Goal: Information Seeking & Learning: Learn about a topic

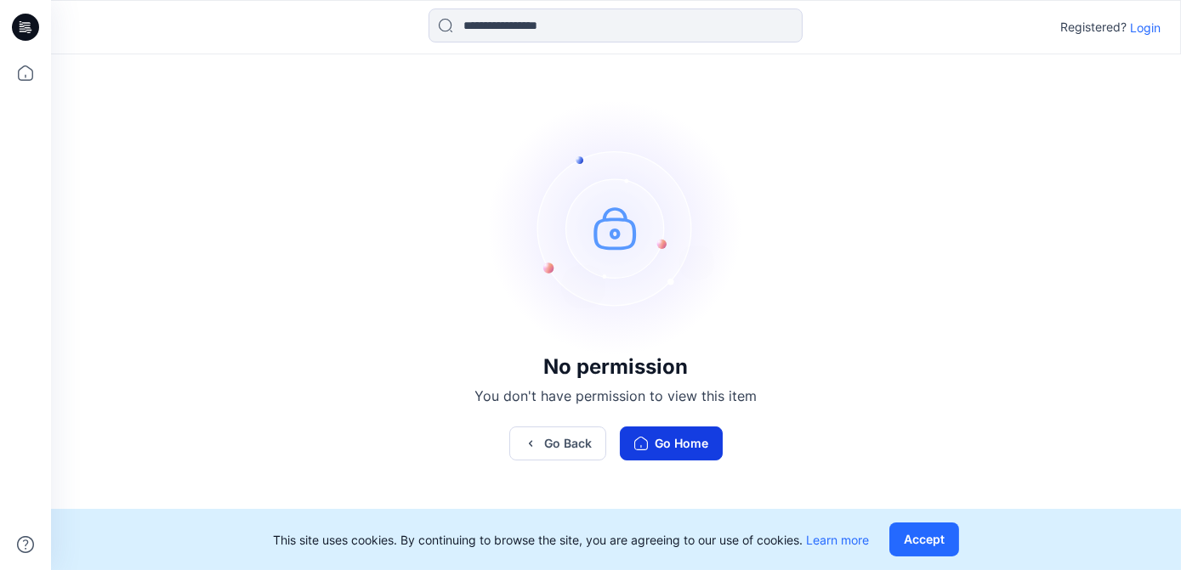
click at [674, 450] on button "Go Home" at bounding box center [671, 444] width 103 height 34
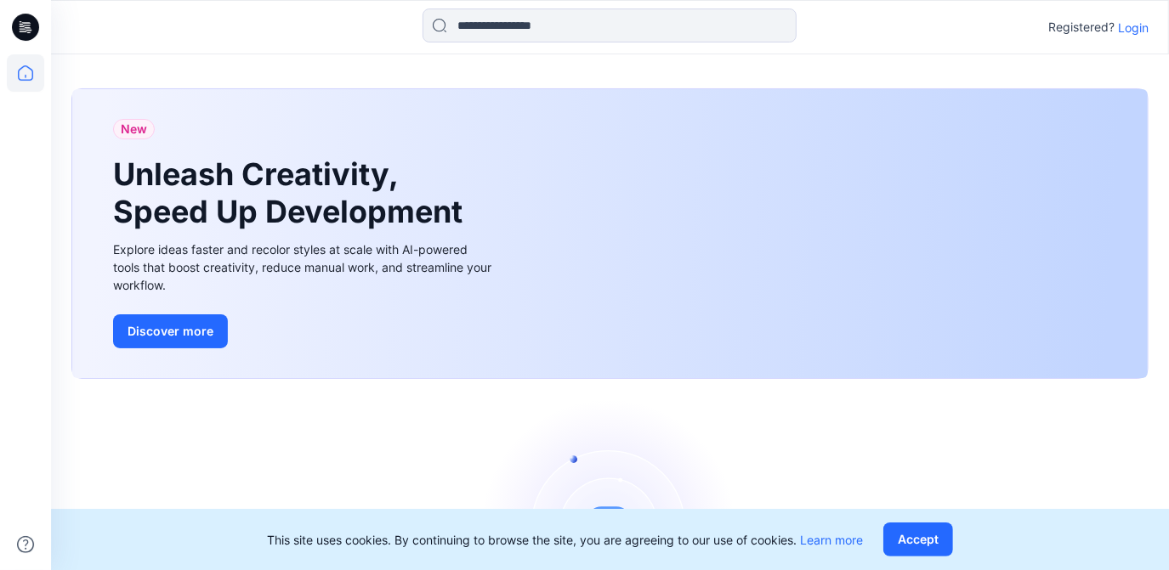
click at [1131, 31] on p "Login" at bounding box center [1133, 28] width 31 height 18
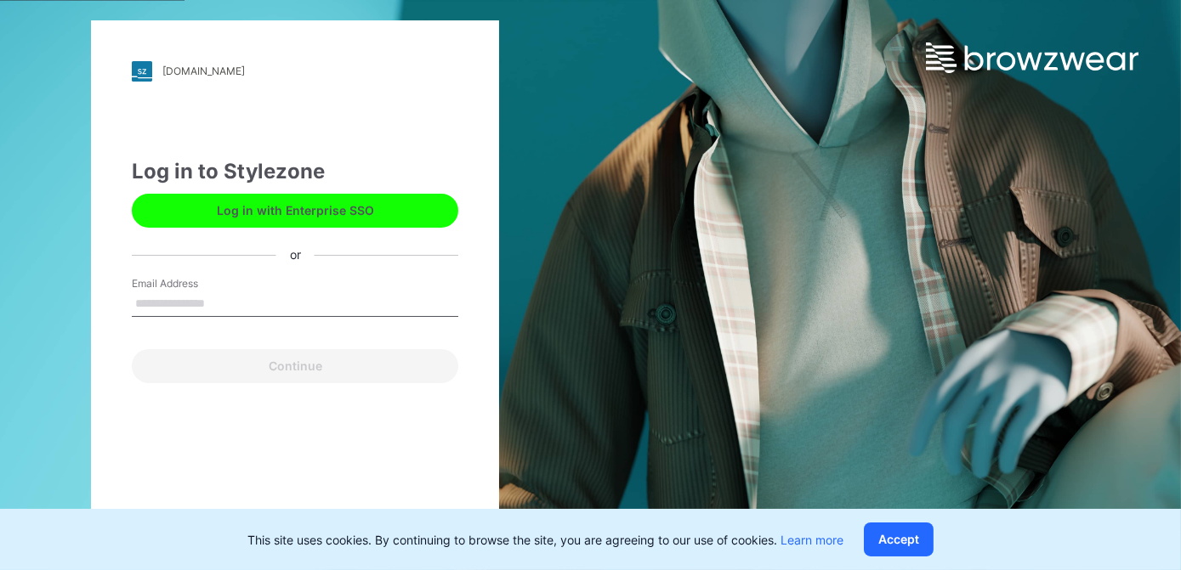
click at [204, 294] on input "Email Address" at bounding box center [295, 305] width 326 height 26
type input "**********"
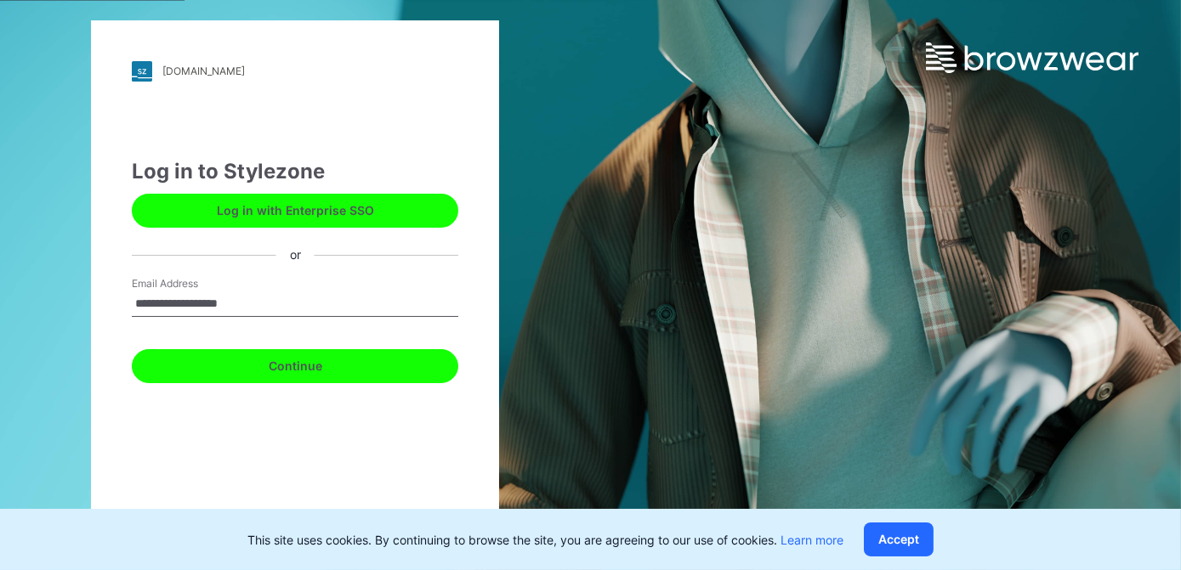
click at [241, 375] on button "Continue" at bounding box center [295, 366] width 326 height 34
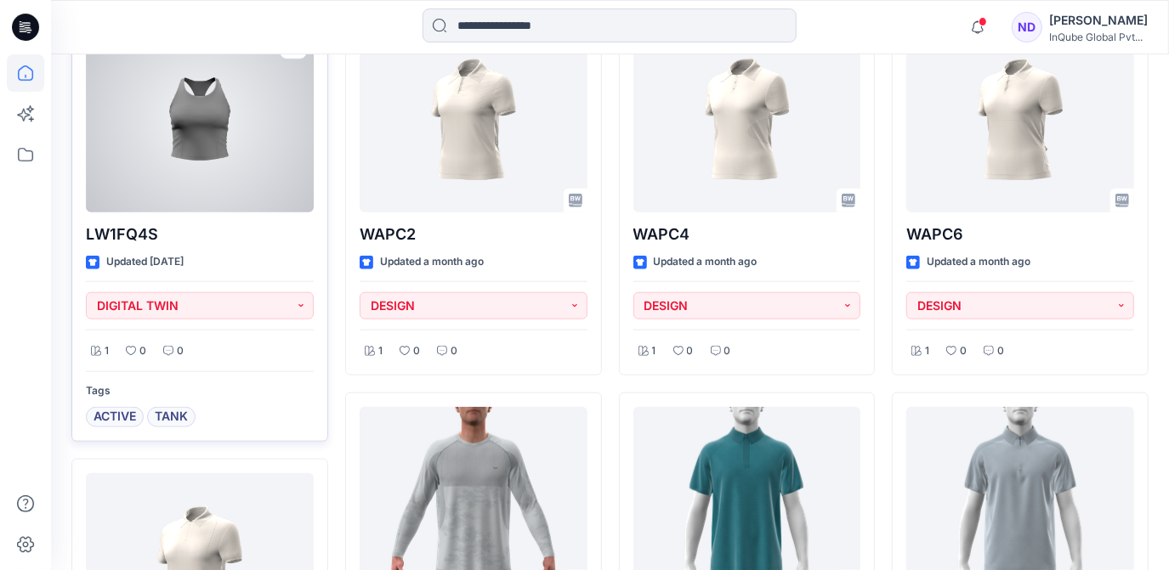
scroll to position [1159, 0]
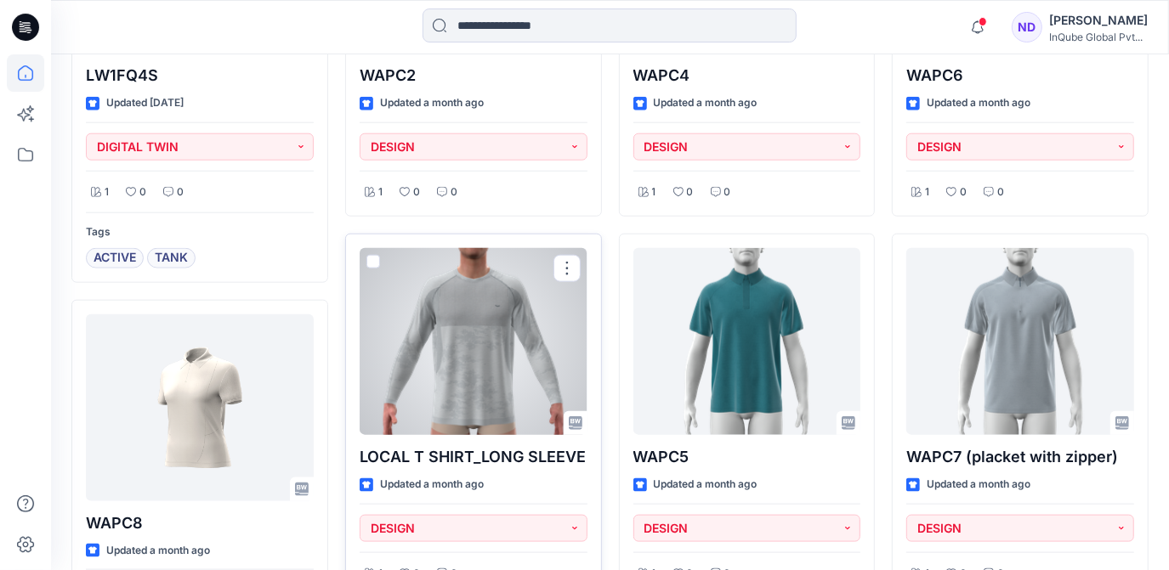
click at [426, 325] on div at bounding box center [474, 341] width 228 height 187
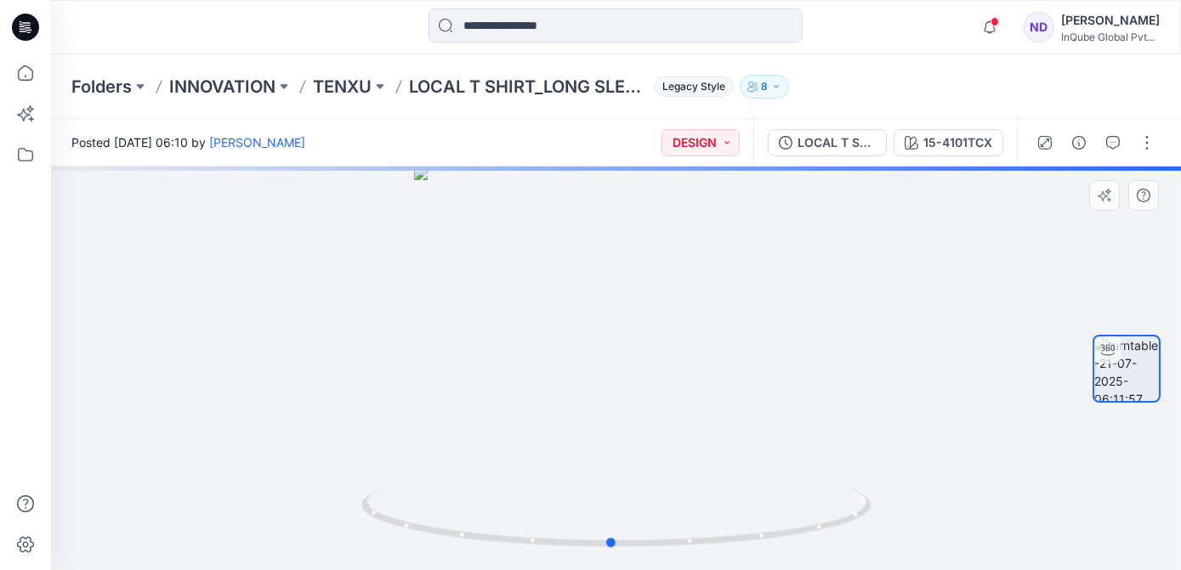
click at [628, 384] on div at bounding box center [616, 369] width 1130 height 404
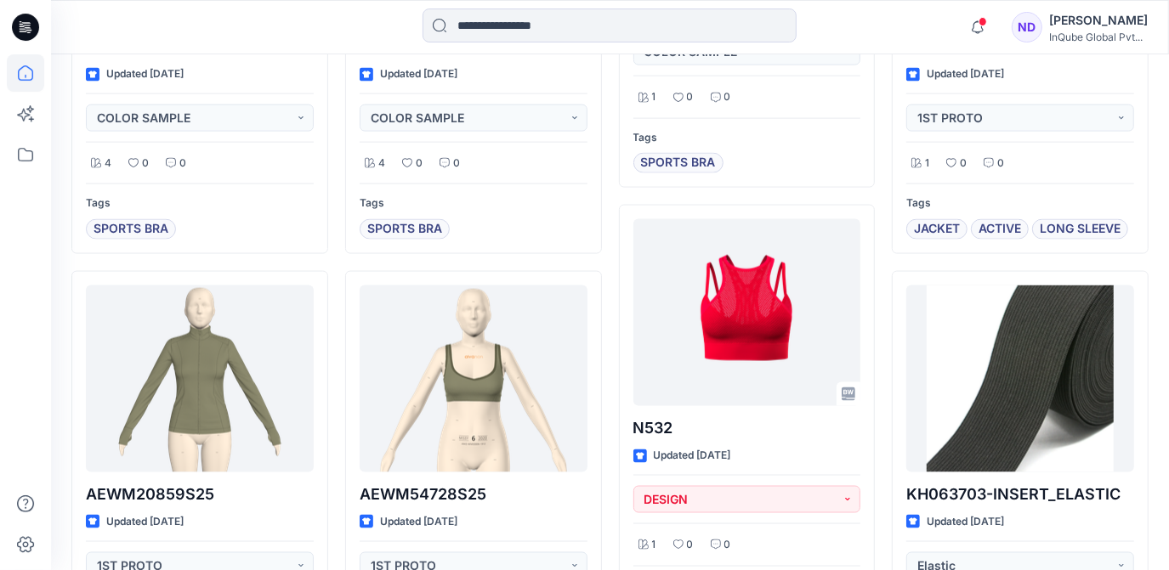
scroll to position [6080, 0]
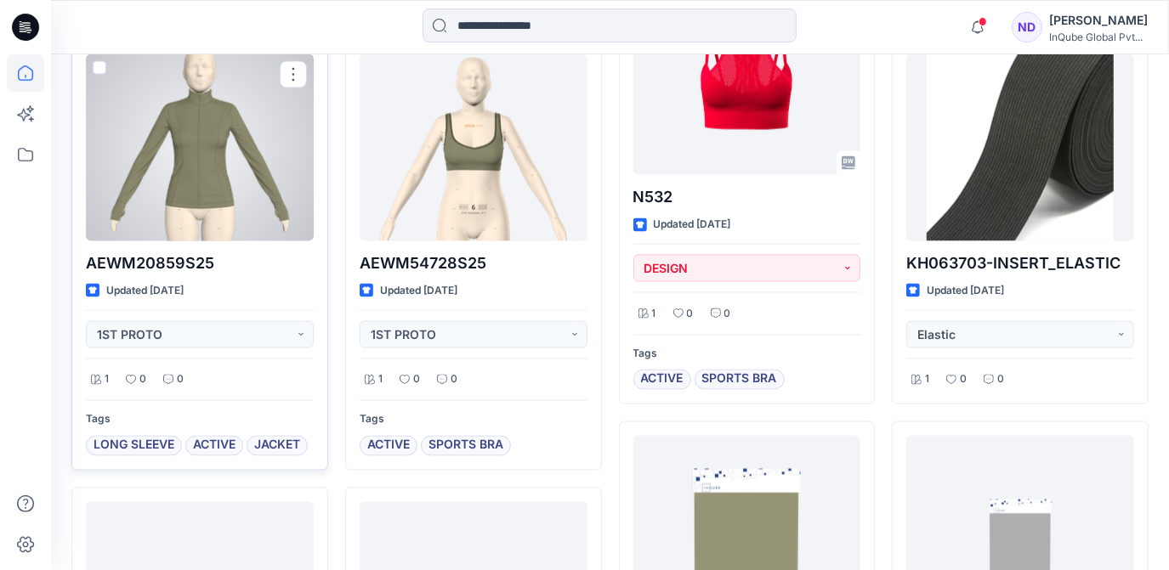
click at [269, 173] on div at bounding box center [200, 147] width 228 height 187
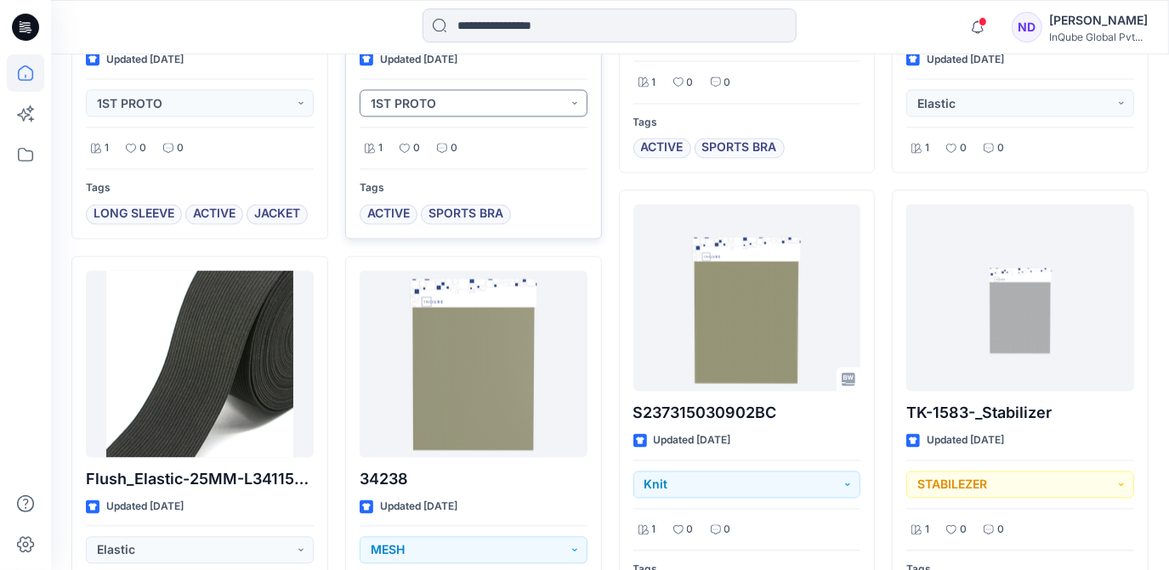
scroll to position [6339, 0]
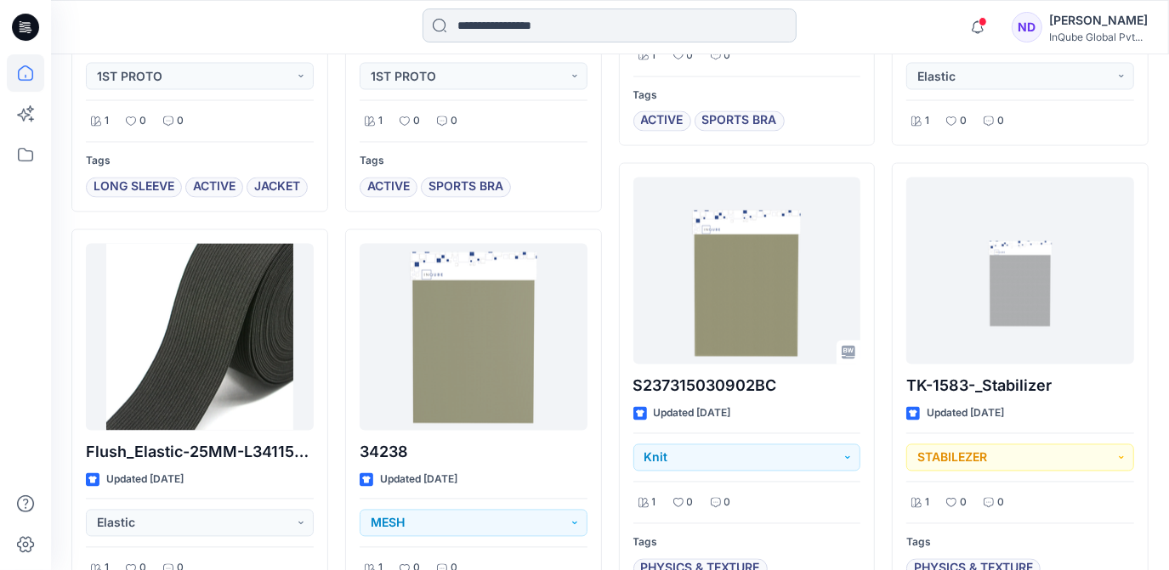
click at [471, 19] on input at bounding box center [610, 26] width 374 height 34
click at [340, 38] on div at bounding box center [610, 27] width 559 height 37
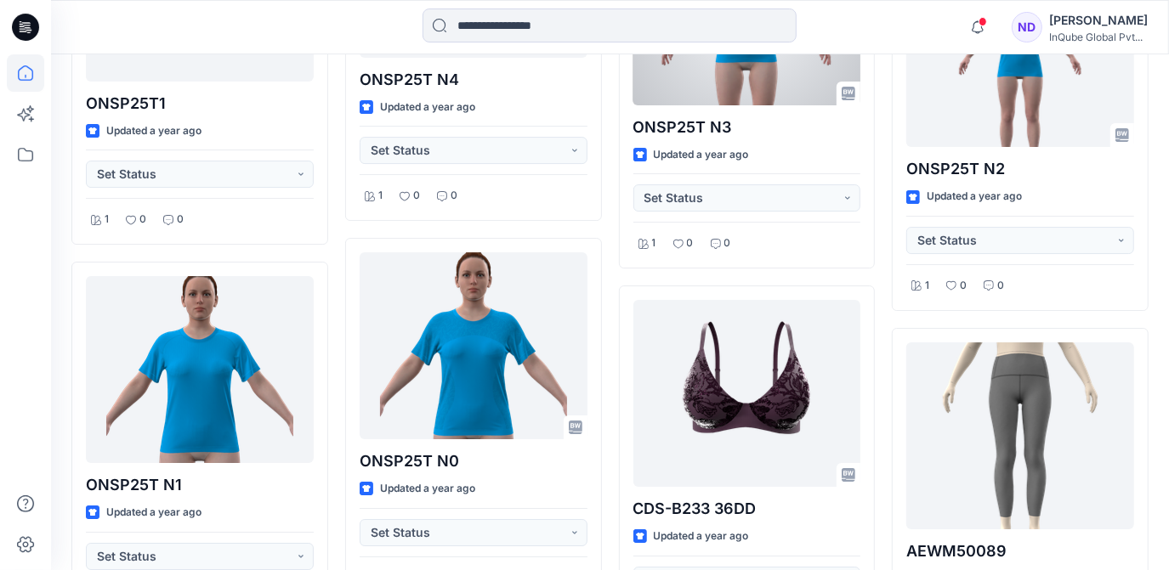
scroll to position [21083, 0]
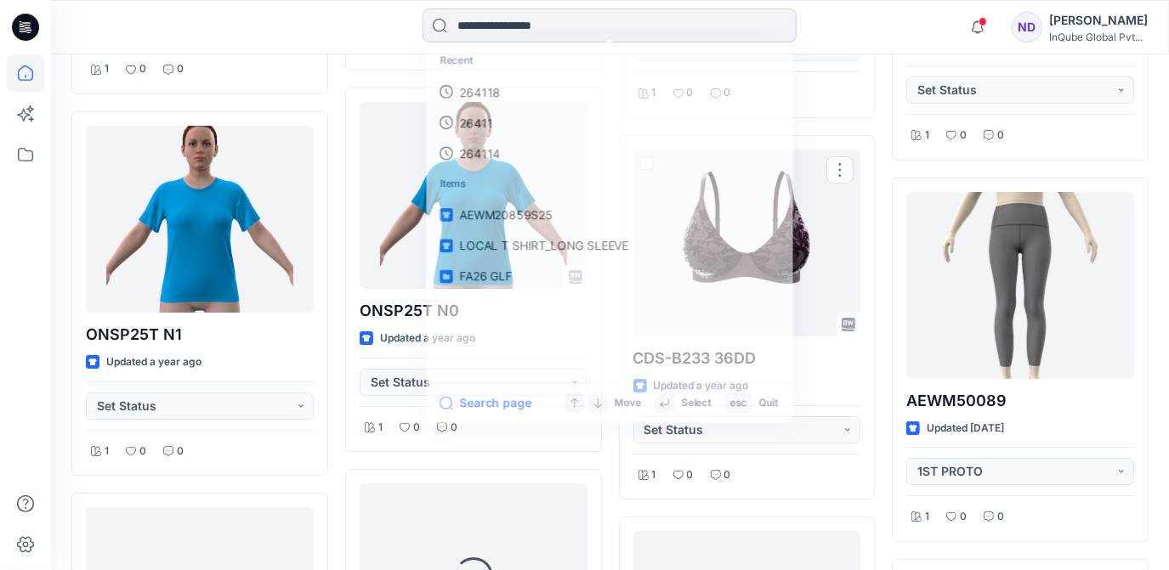
click at [558, 32] on input at bounding box center [610, 26] width 374 height 34
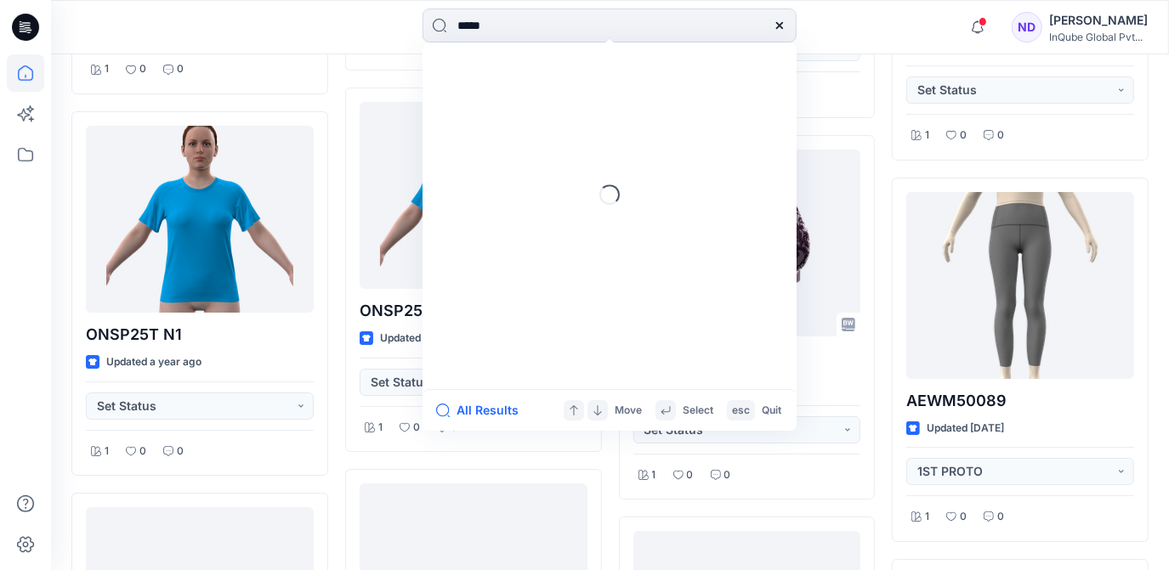
type input "******"
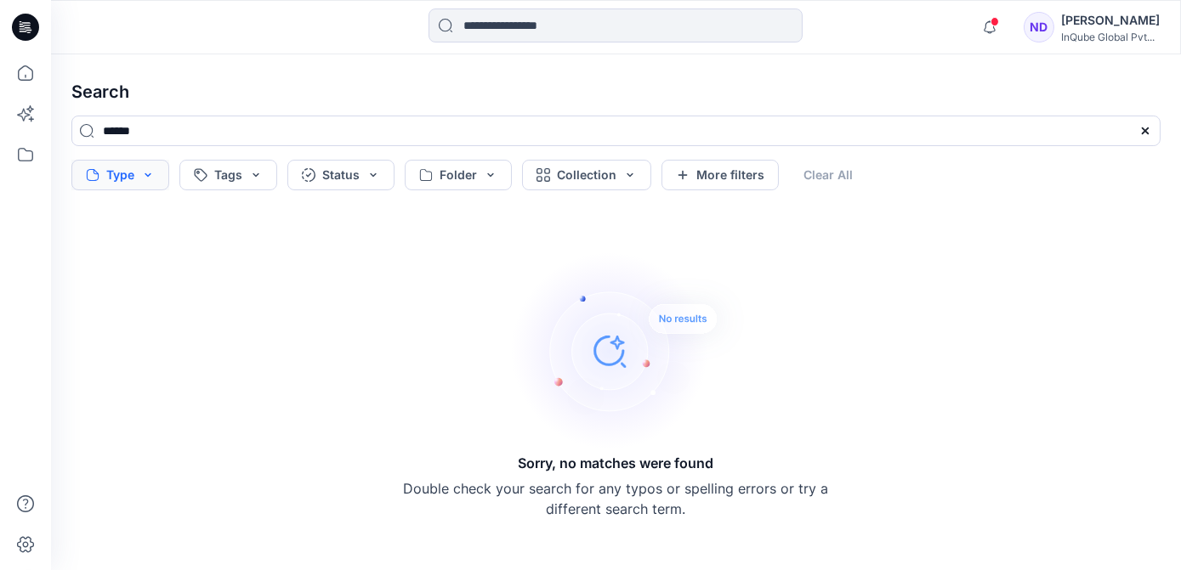
click at [130, 176] on button "Type" at bounding box center [120, 175] width 98 height 31
click at [239, 177] on button "Tags" at bounding box center [228, 175] width 98 height 31
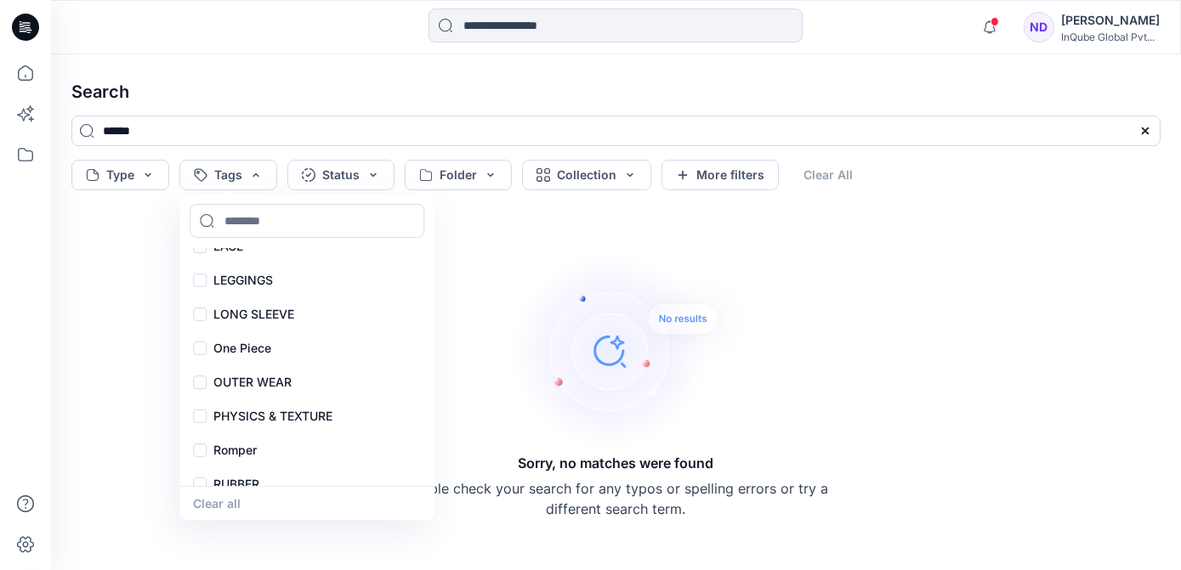
scroll to position [411, 0]
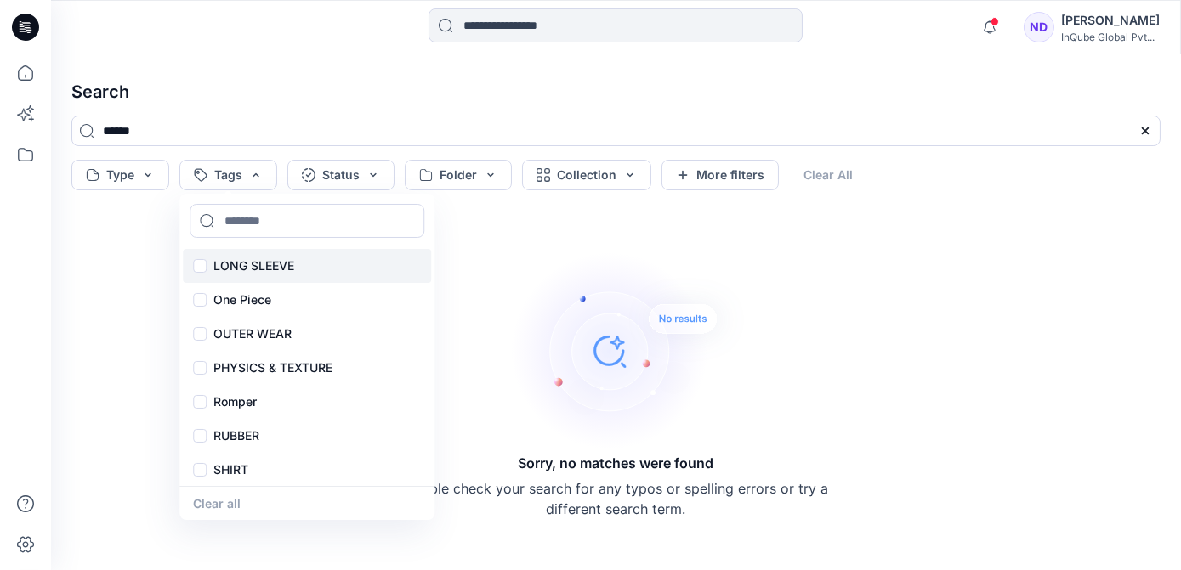
click at [264, 274] on p "LONG SLEEVE" at bounding box center [253, 266] width 81 height 20
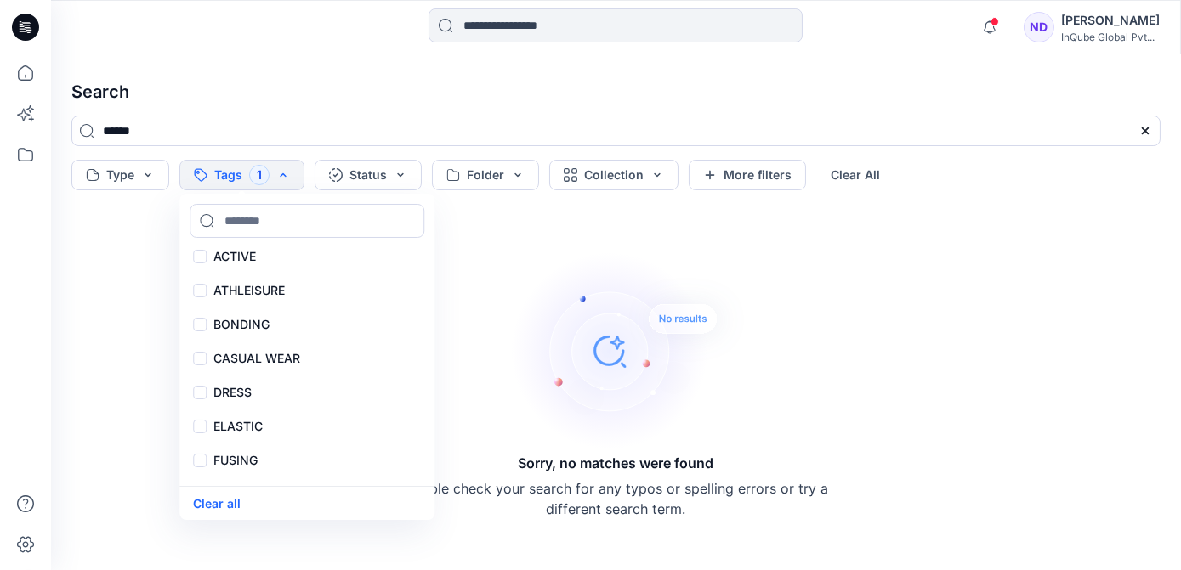
scroll to position [0, 0]
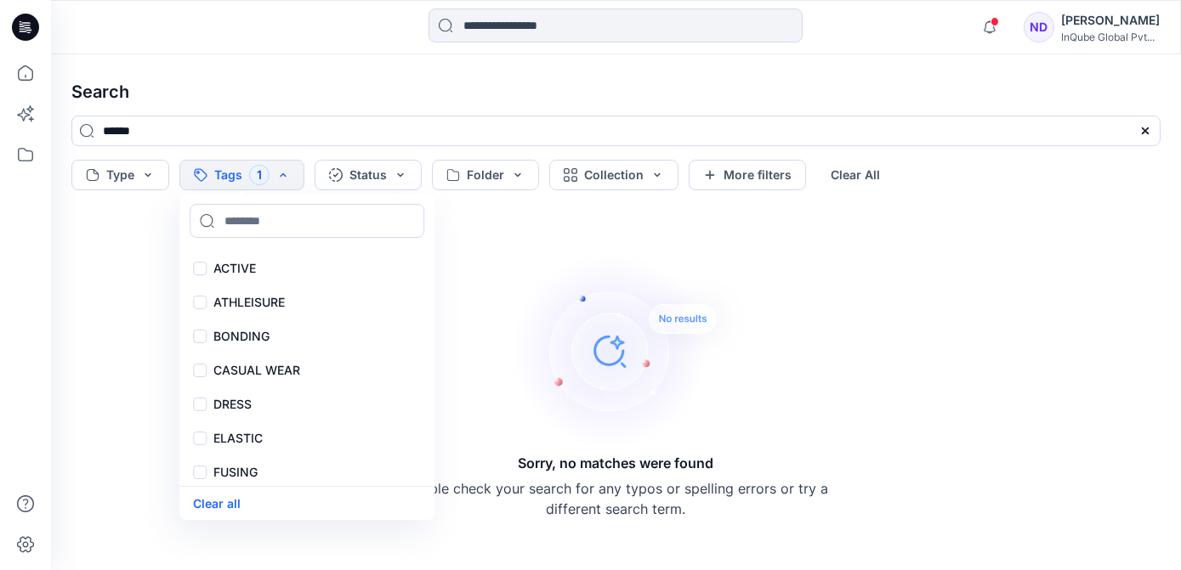
click at [468, 243] on div "Sorry, no matches were found Double check your search for any typos or spelling…" at bounding box center [616, 384] width 1116 height 346
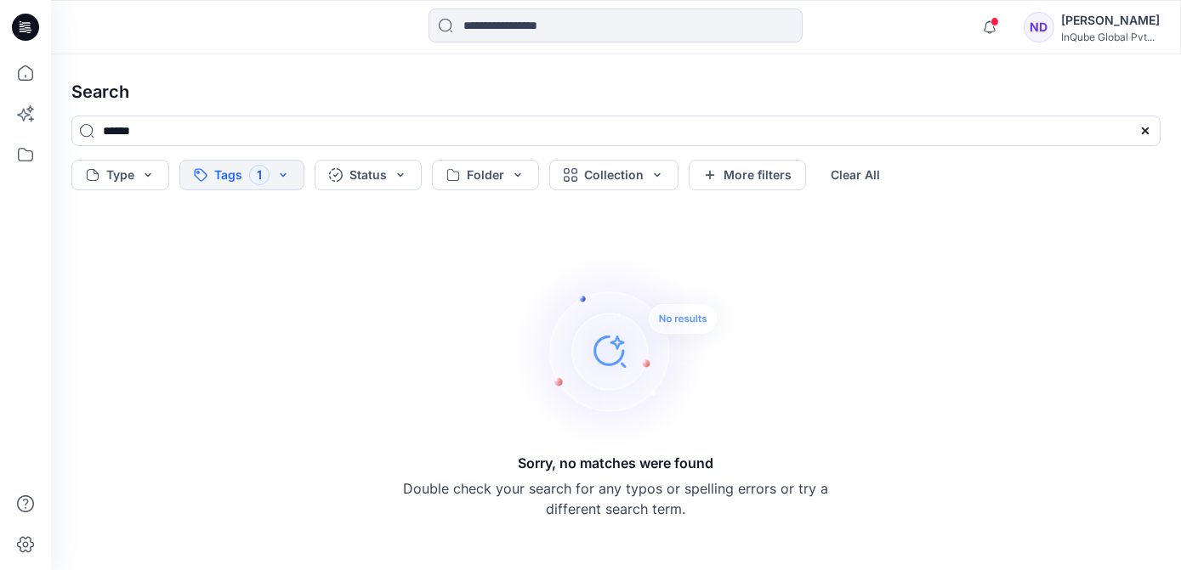
drag, startPoint x: 179, startPoint y: 136, endPoint x: 63, endPoint y: 131, distance: 116.6
click at [63, 131] on div "******" at bounding box center [616, 138] width 1116 height 44
click at [82, 131] on input at bounding box center [615, 131] width 1089 height 31
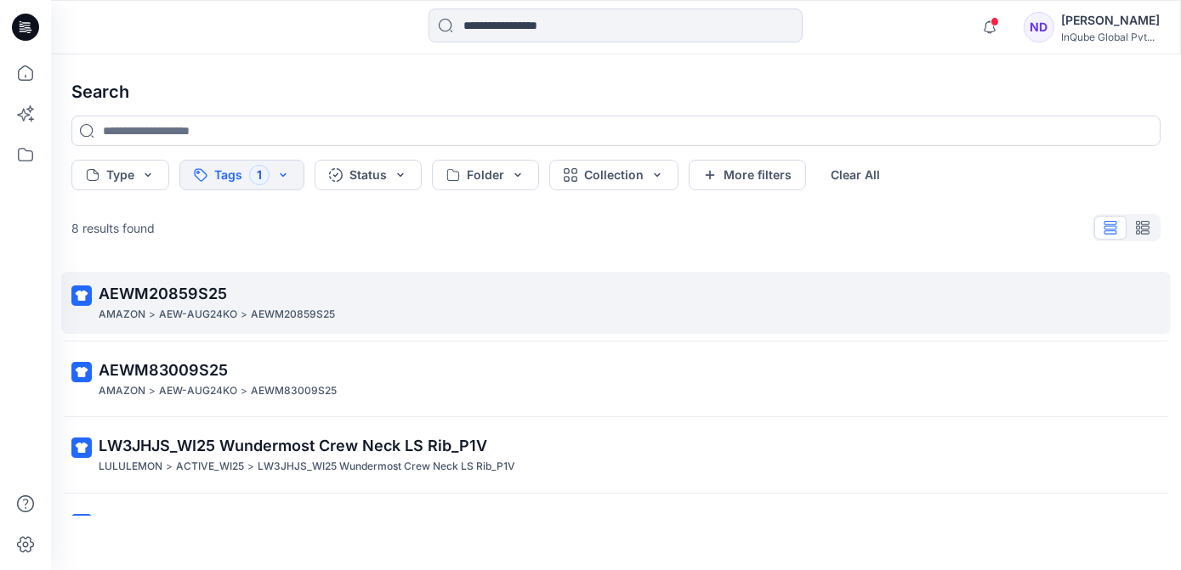
click at [275, 300] on p "AEWM20859S25" at bounding box center [614, 294] width 1031 height 24
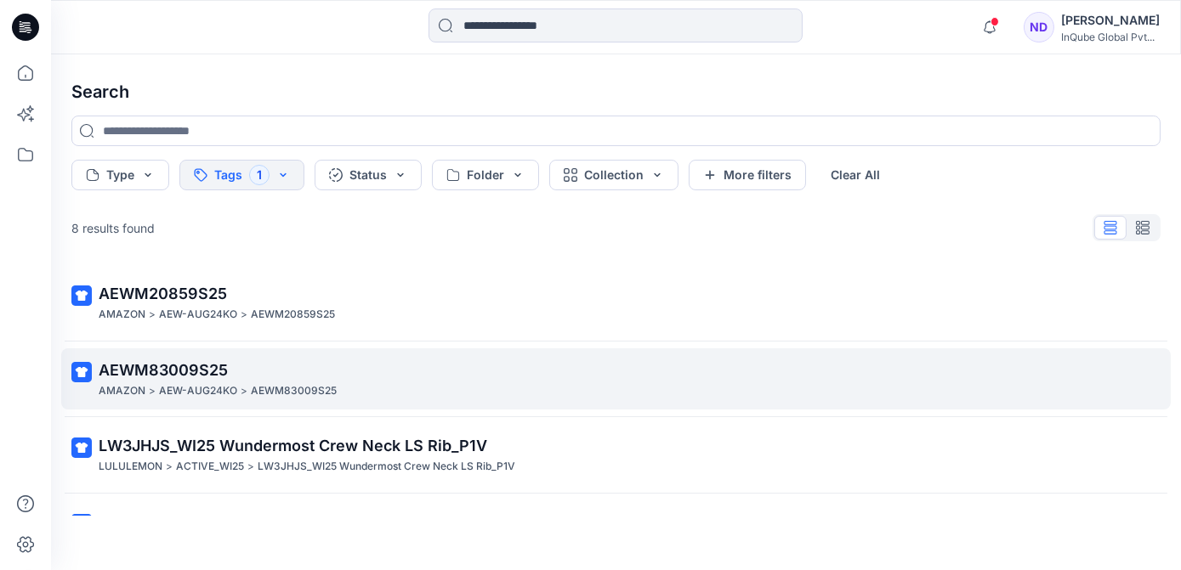
click at [278, 362] on p "AEWM83009S25" at bounding box center [614, 371] width 1031 height 24
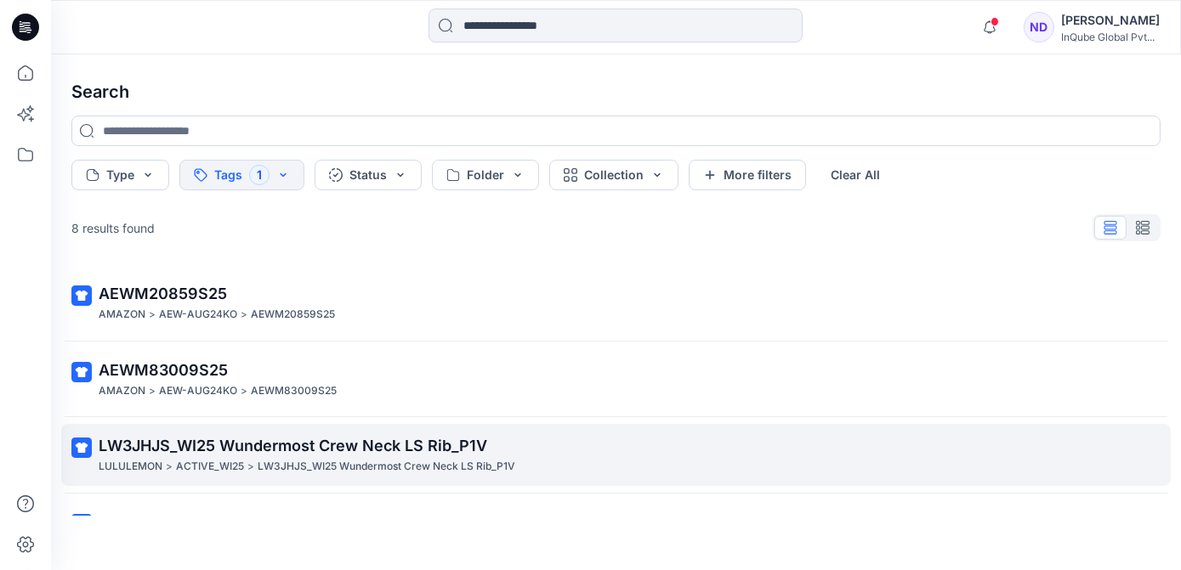
click at [317, 452] on span "LW3JHJS_WI25 Wundermost Crew Neck LS Rib_P1V" at bounding box center [293, 446] width 389 height 18
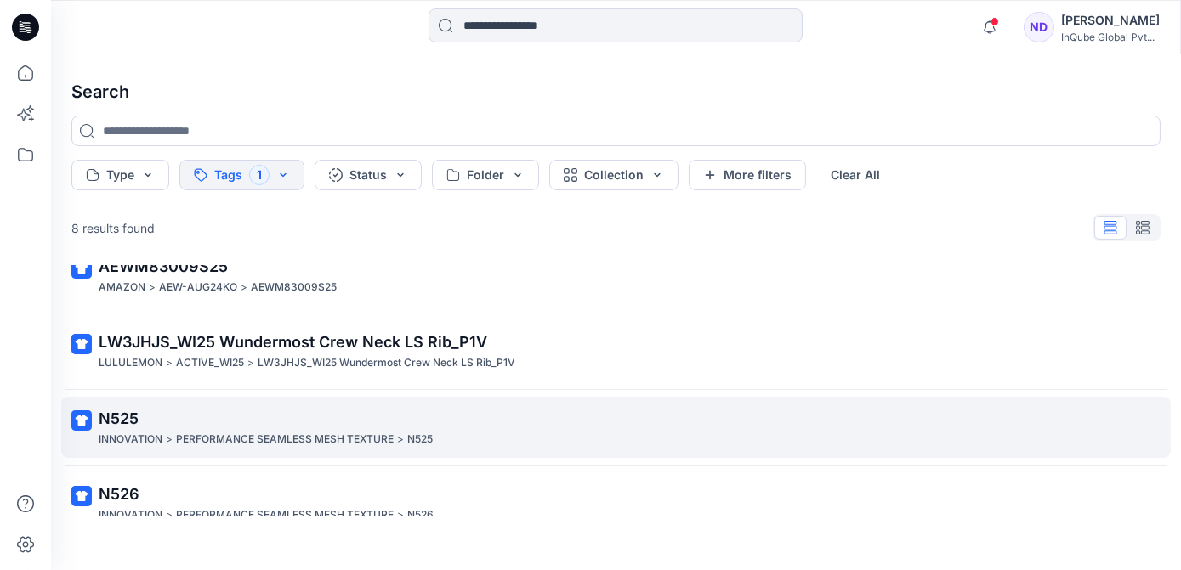
scroll to position [231, 0]
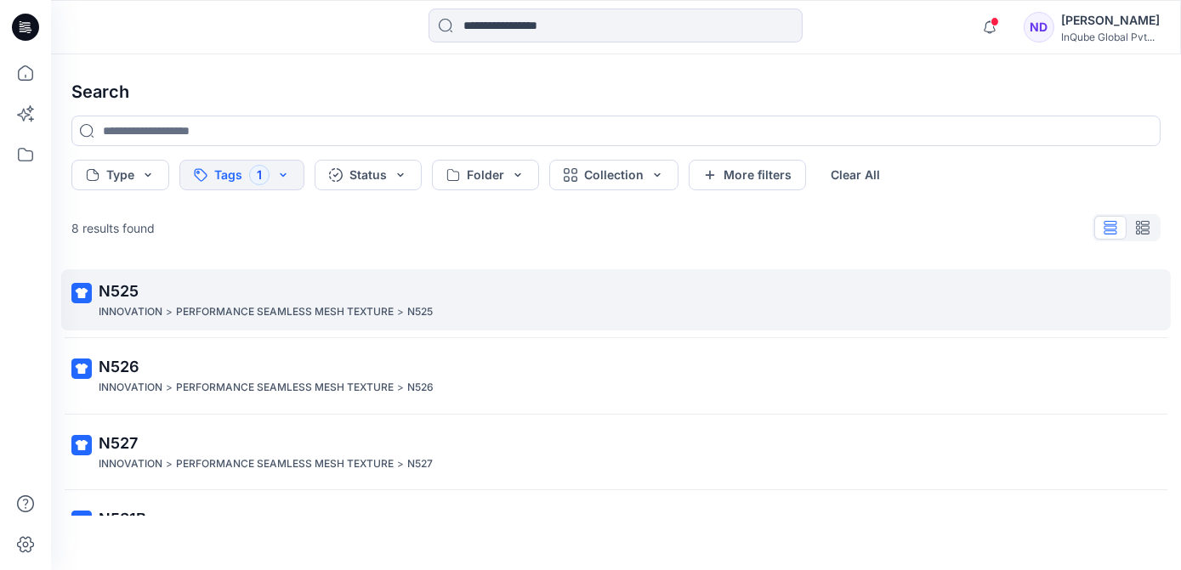
click at [245, 314] on p "PERFORMANCE SEAMLESS MESH TEXTURE" at bounding box center [285, 313] width 218 height 18
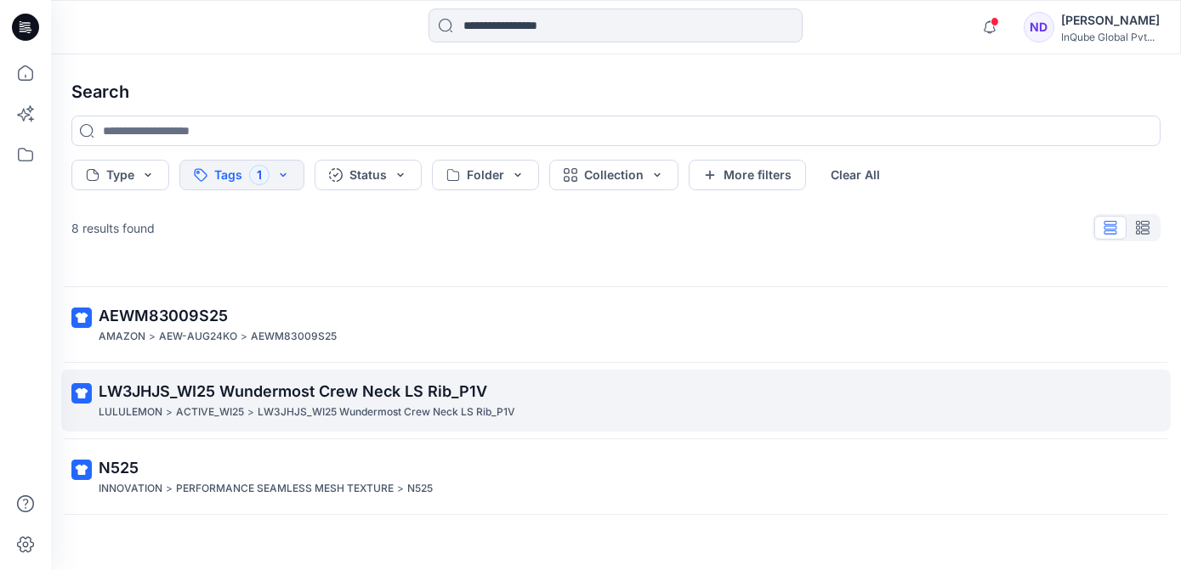
scroll to position [77, 0]
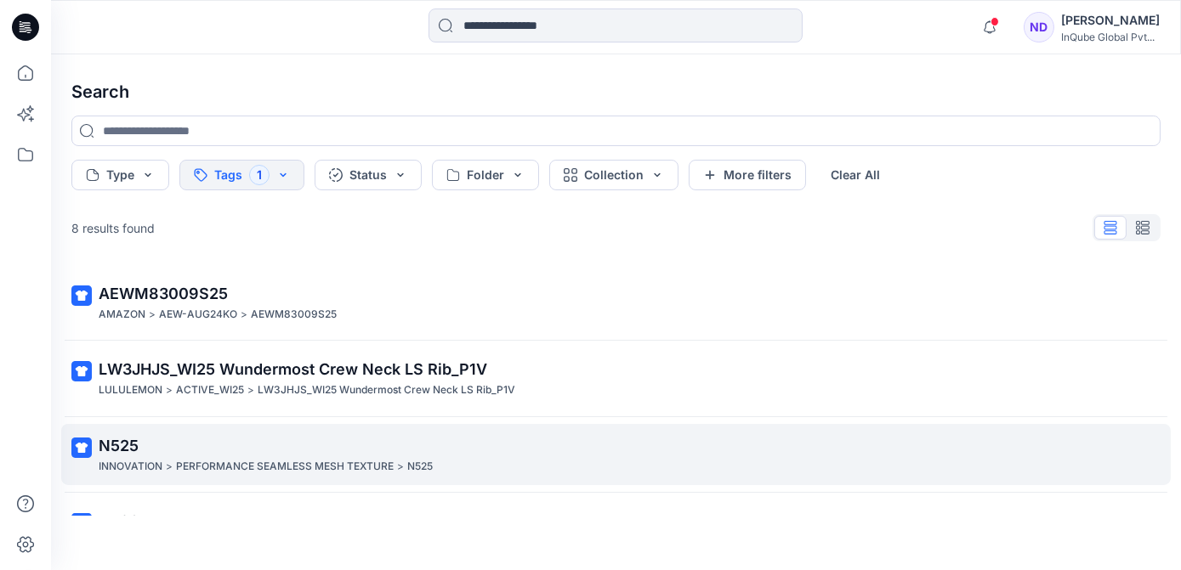
click at [275, 451] on p "N525" at bounding box center [614, 446] width 1031 height 24
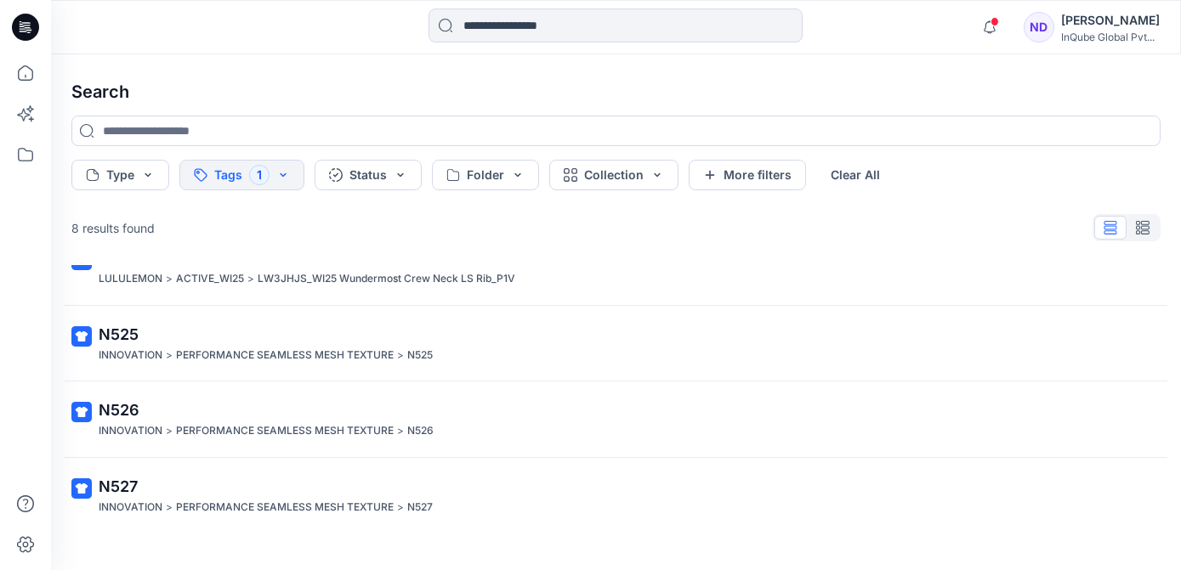
scroll to position [231, 0]
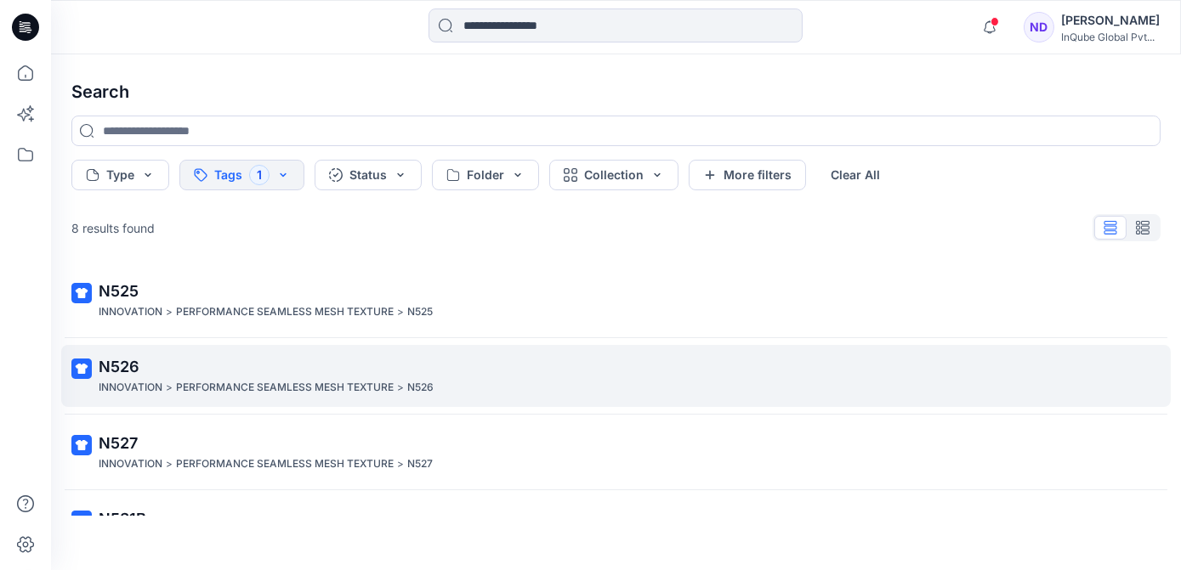
click at [272, 349] on link "N526 INNOVATION > PERFORMANCE SEAMLESS MESH TEXTURE > N526" at bounding box center [615, 376] width 1109 height 62
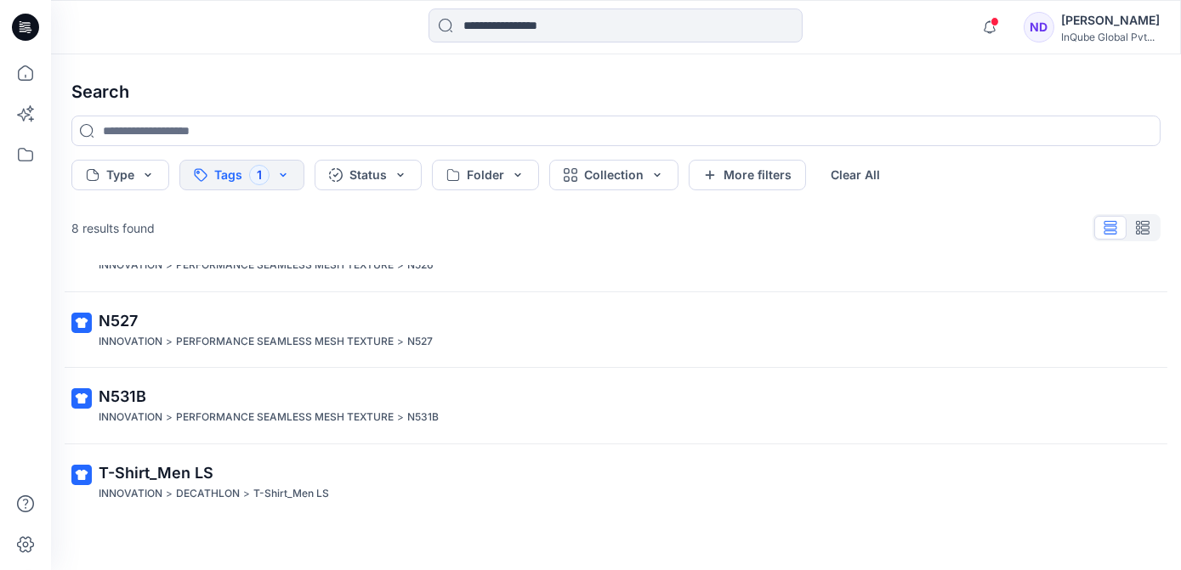
scroll to position [355, 0]
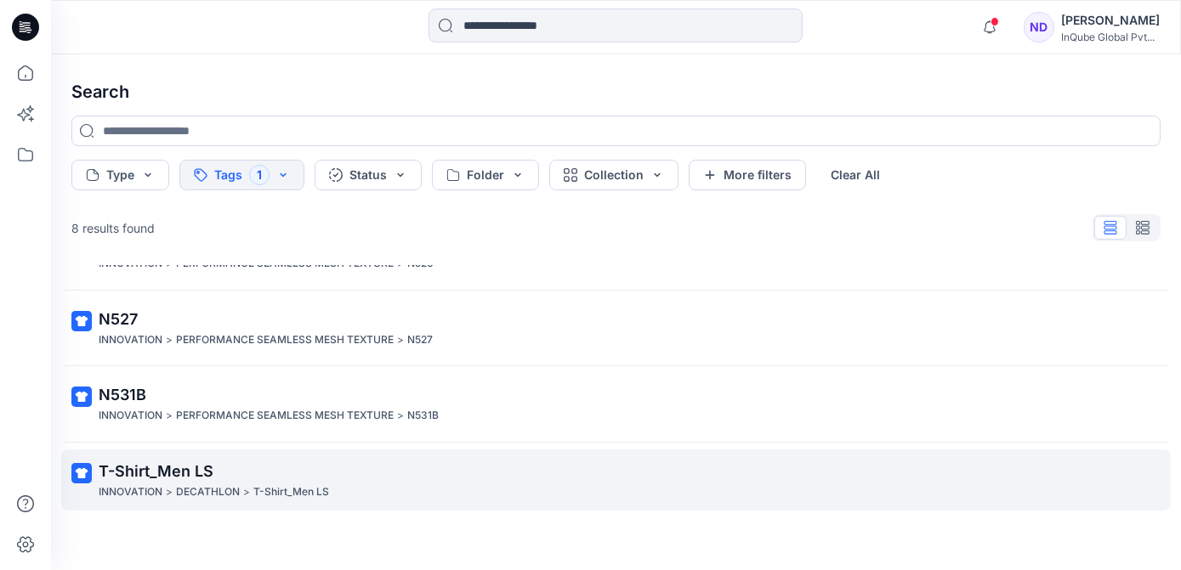
click at [190, 477] on span "T-Shirt_Men LS" at bounding box center [156, 471] width 115 height 18
